Goal: Transaction & Acquisition: Subscribe to service/newsletter

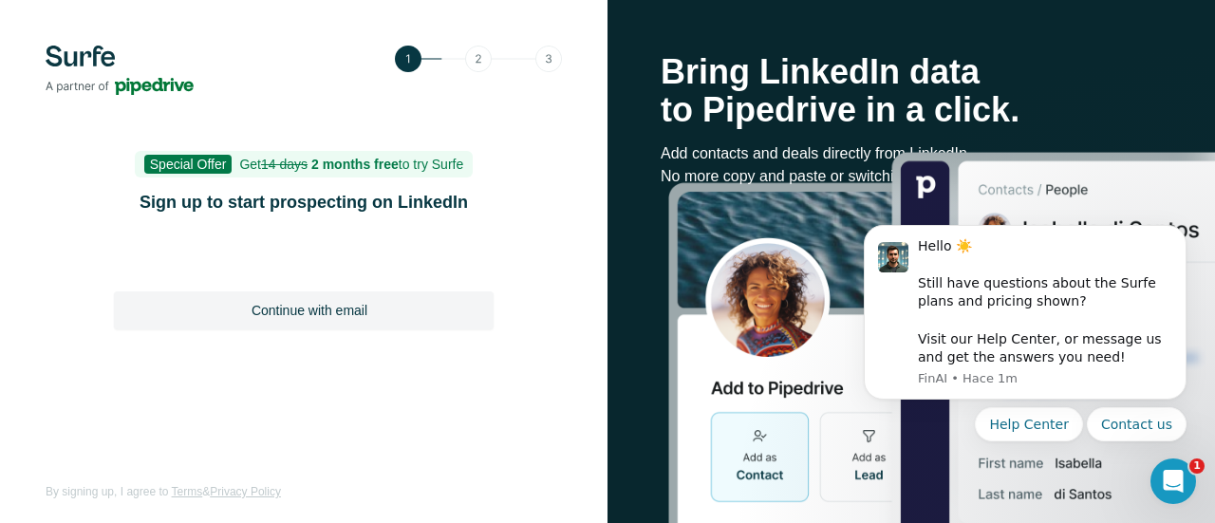
click at [363, 315] on span "Continue with email" at bounding box center [310, 310] width 116 height 19
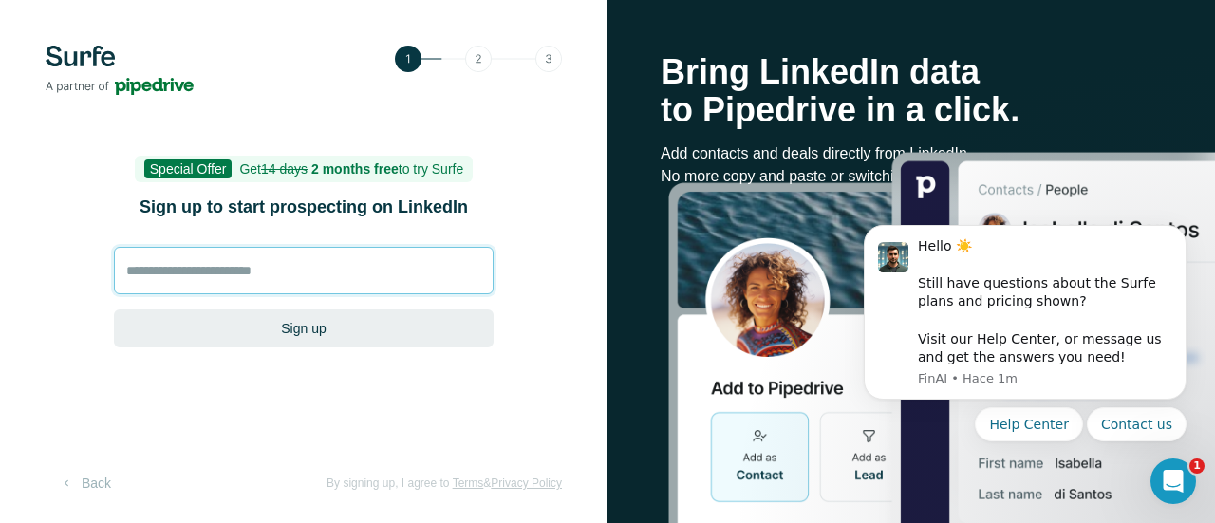
click at [269, 267] on input at bounding box center [304, 270] width 380 height 47
click at [319, 281] on input at bounding box center [304, 270] width 380 height 47
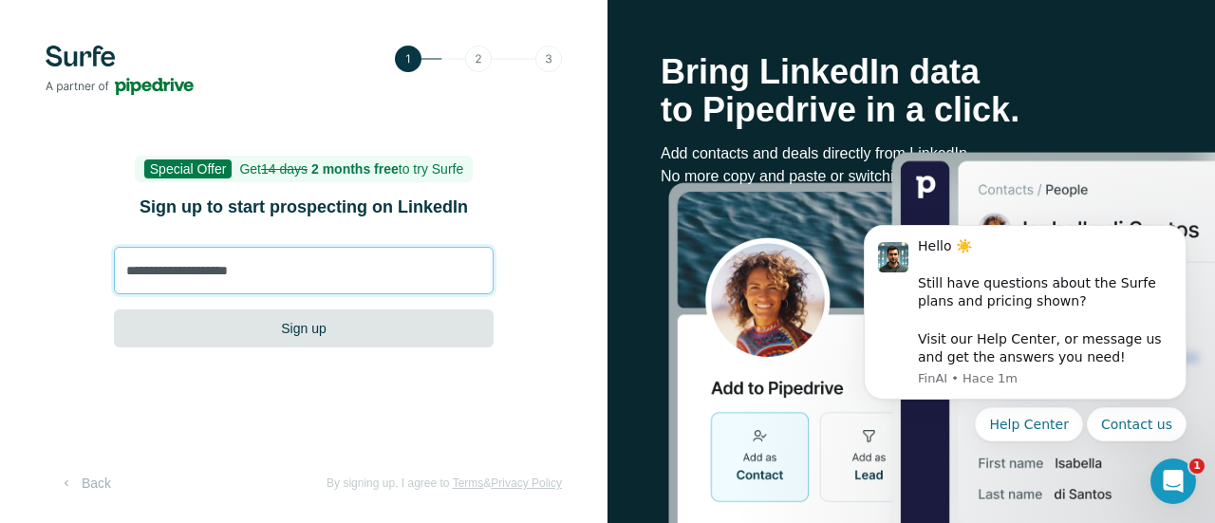
type input "**********"
click at [311, 320] on button "Sign up" at bounding box center [304, 329] width 380 height 38
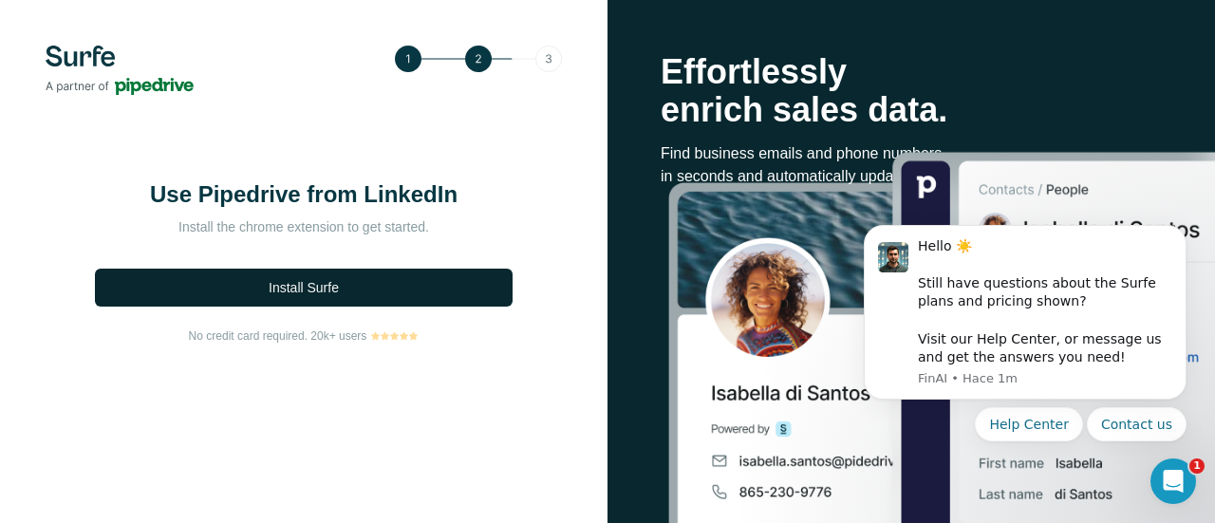
click at [310, 292] on span "Install Surfe" at bounding box center [304, 287] width 70 height 19
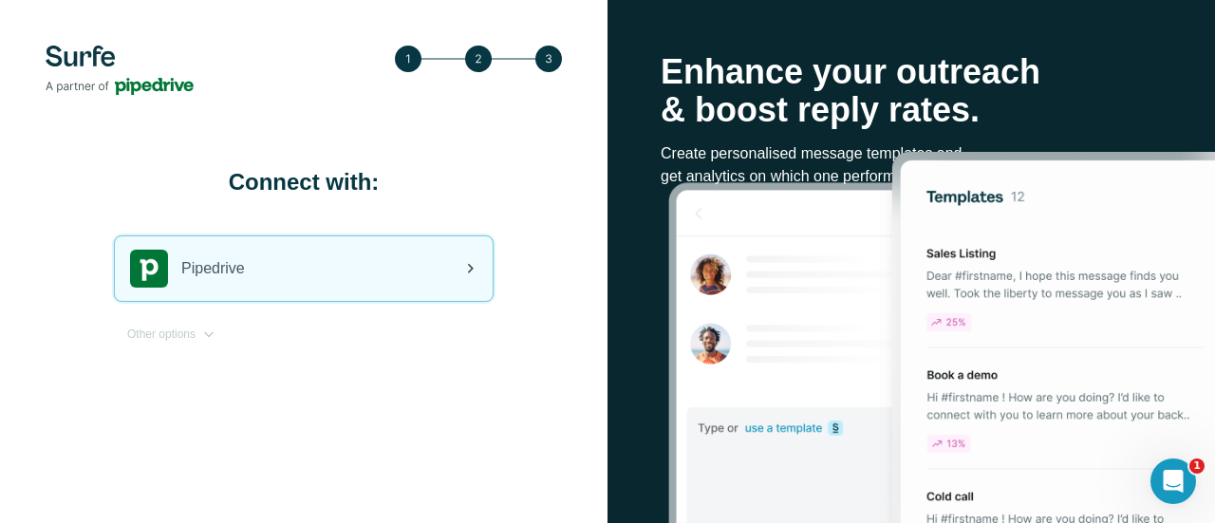
click at [404, 271] on div "Pipedrive" at bounding box center [304, 268] width 378 height 65
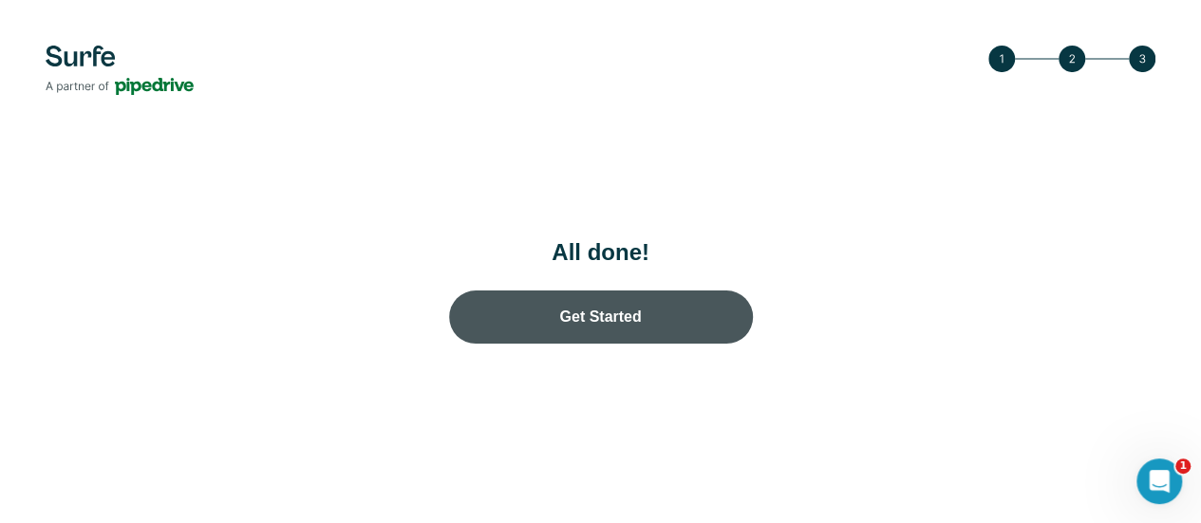
click at [449, 344] on link "Get Started" at bounding box center [601, 317] width 304 height 53
